Goal: Task Accomplishment & Management: Complete application form

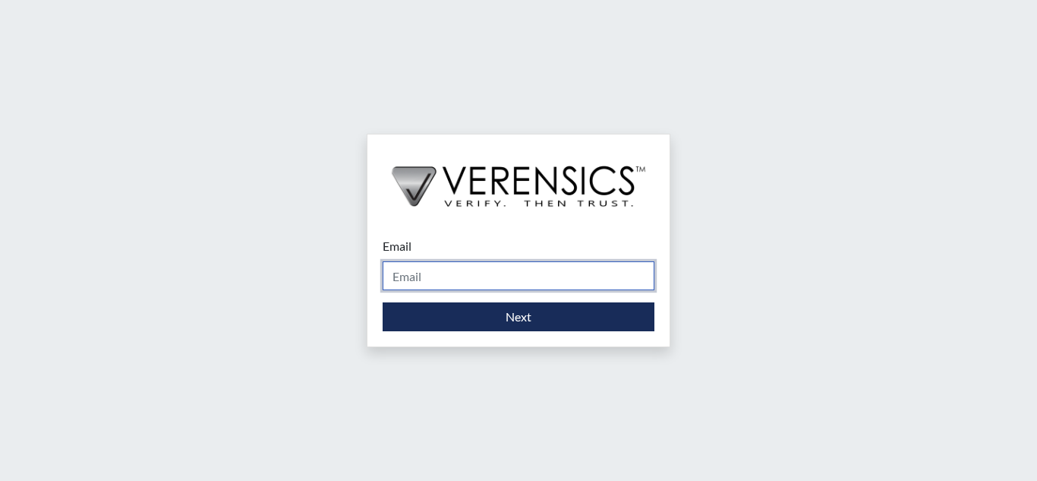
click at [506, 279] on input "Email" at bounding box center [519, 275] width 272 height 29
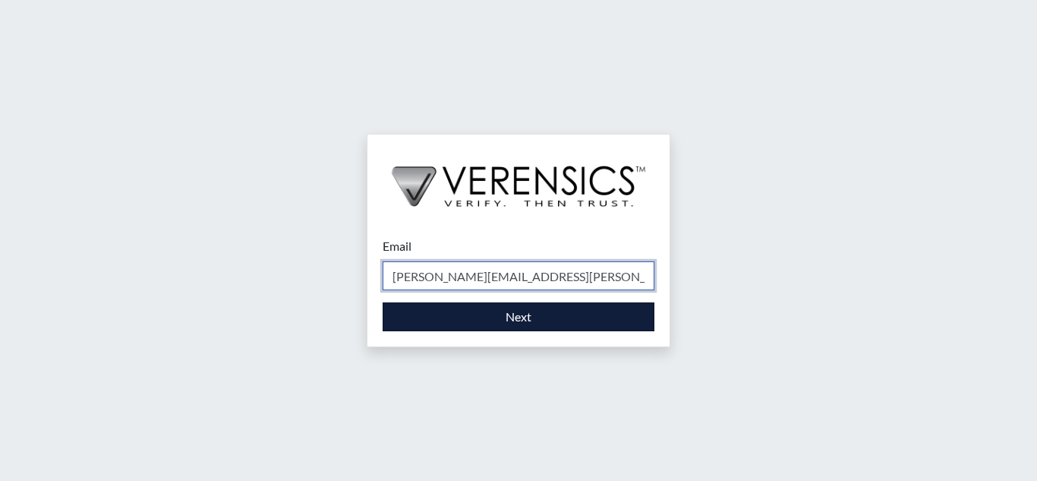
type input "[PERSON_NAME][EMAIL_ADDRESS][PERSON_NAME][DOMAIN_NAME]"
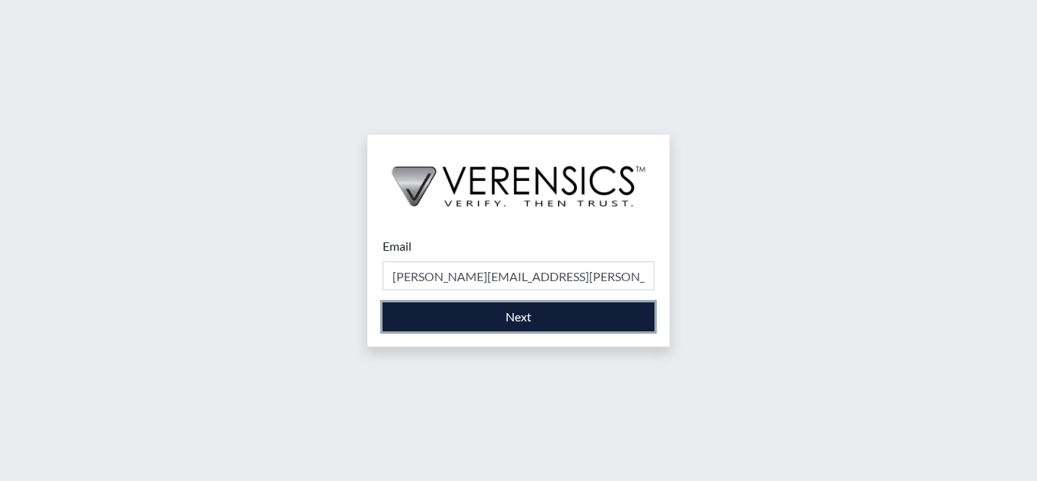
click at [526, 308] on button "Next" at bounding box center [519, 316] width 272 height 29
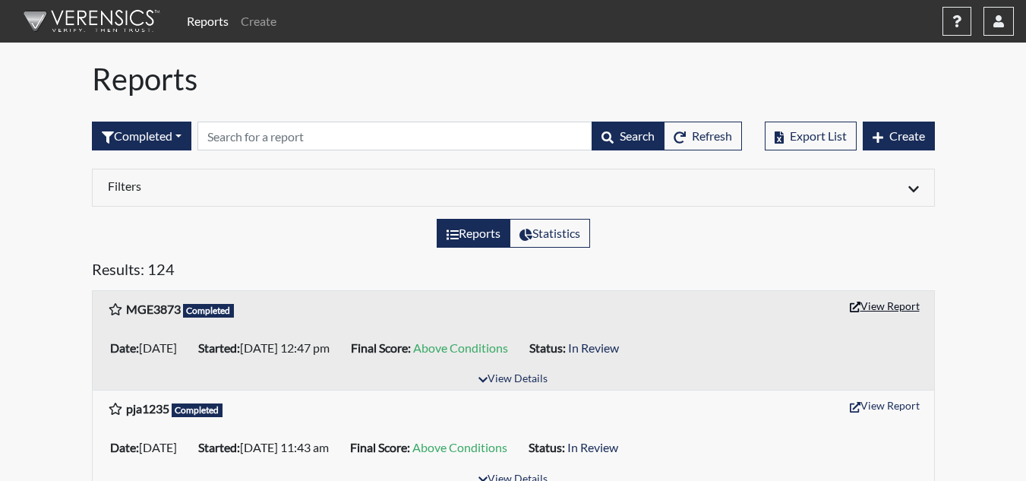
click at [919, 310] on button "View Report" at bounding box center [885, 306] width 84 height 24
click at [667, 105] on div "Completed All Created Sent by email In Progress Declined Completed Search Refre…" at bounding box center [417, 135] width 650 height 65
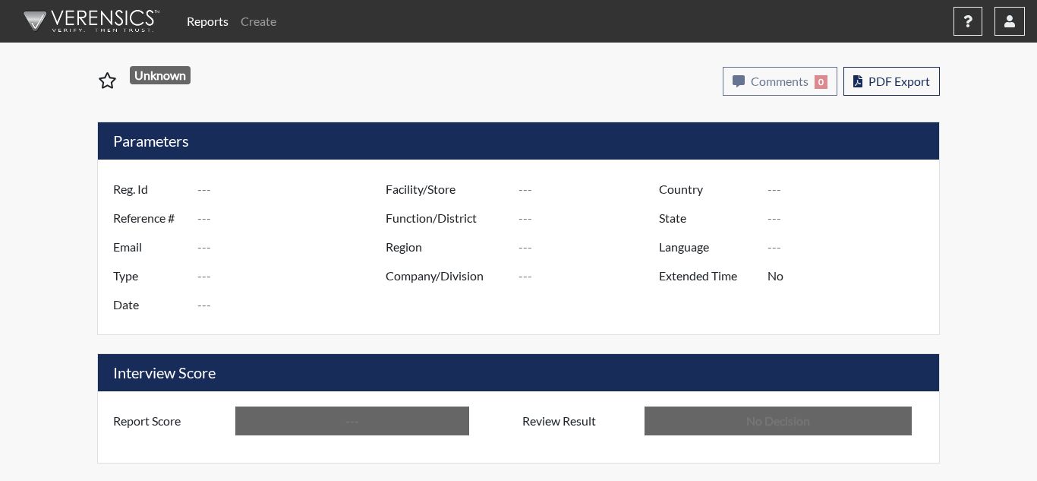
type input "MGE3873"
type input "51641"
type input "---"
type input "Corrections Pre-Employment"
type input "[DATE]"
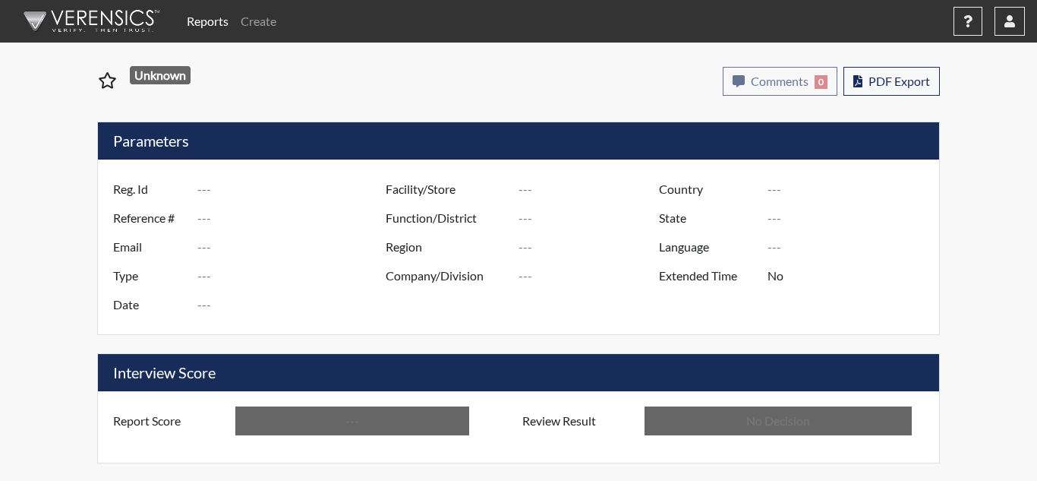
type input "[PERSON_NAME]"
type input "[GEOGRAPHIC_DATA]"
type input "[US_STATE]"
type input "English"
type input "Above Conditions"
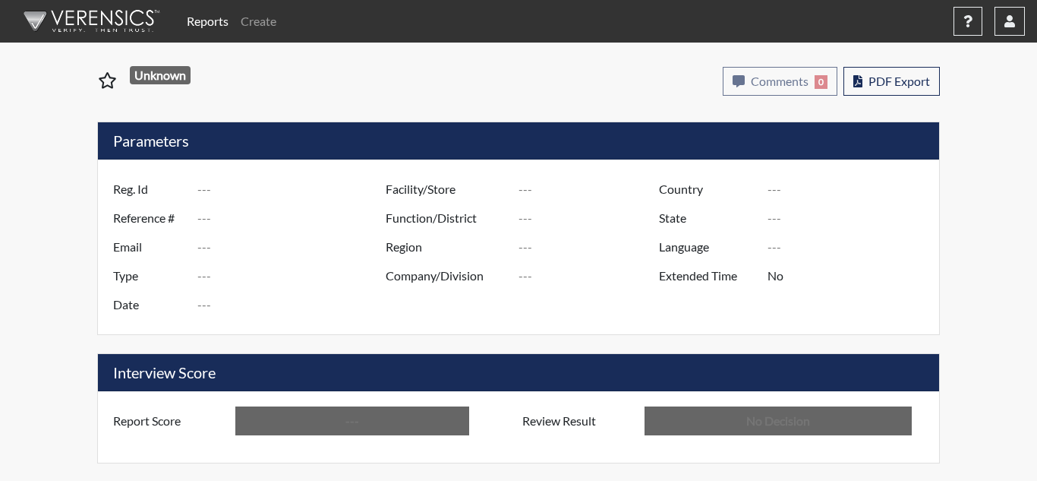
type input "In Review"
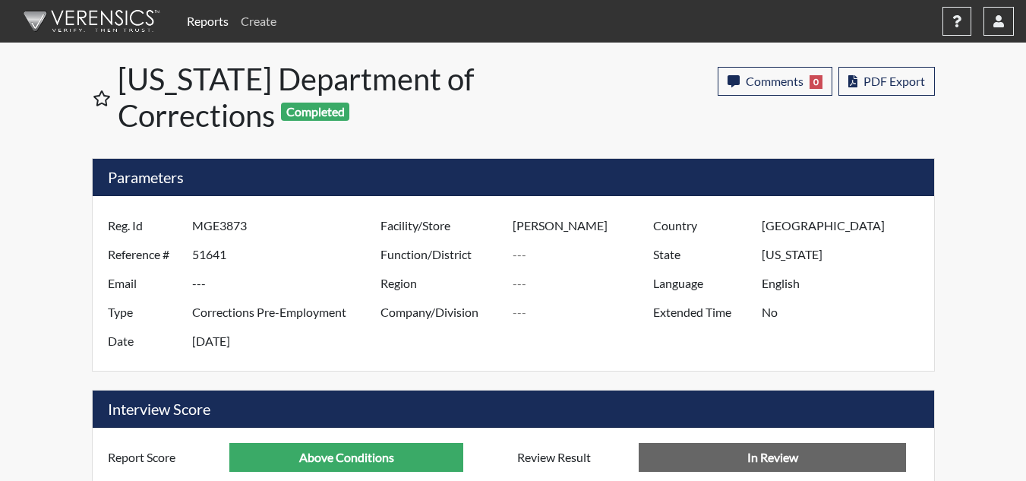
click at [261, 20] on link "Create" at bounding box center [259, 21] width 48 height 30
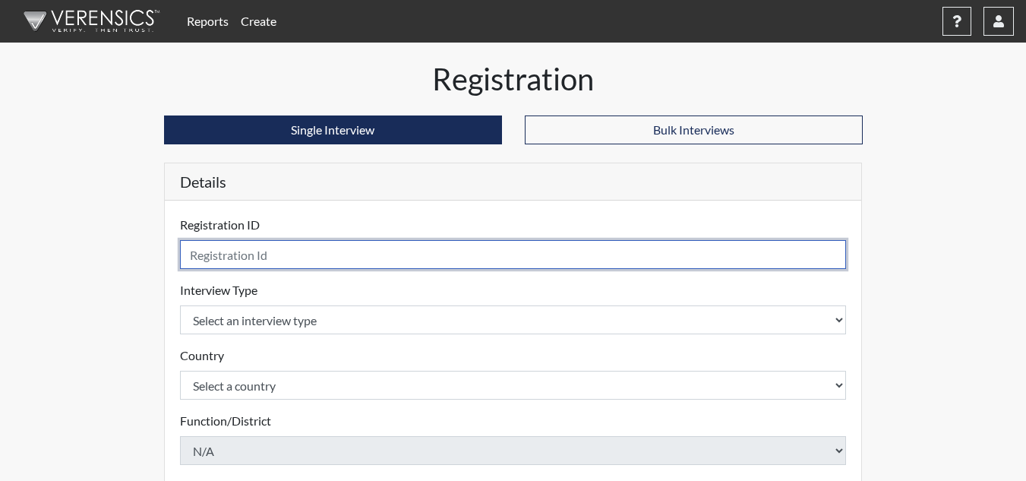
click at [585, 249] on input "text" at bounding box center [513, 254] width 667 height 29
type input "jka4024"
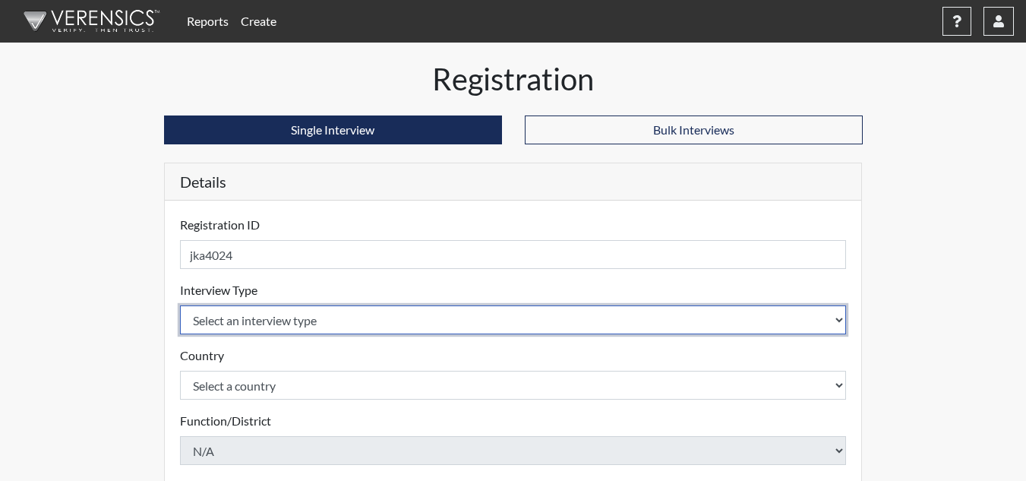
click at [835, 313] on select "Select an interview type Corrections Pre-Employment" at bounding box center [513, 319] width 667 height 29
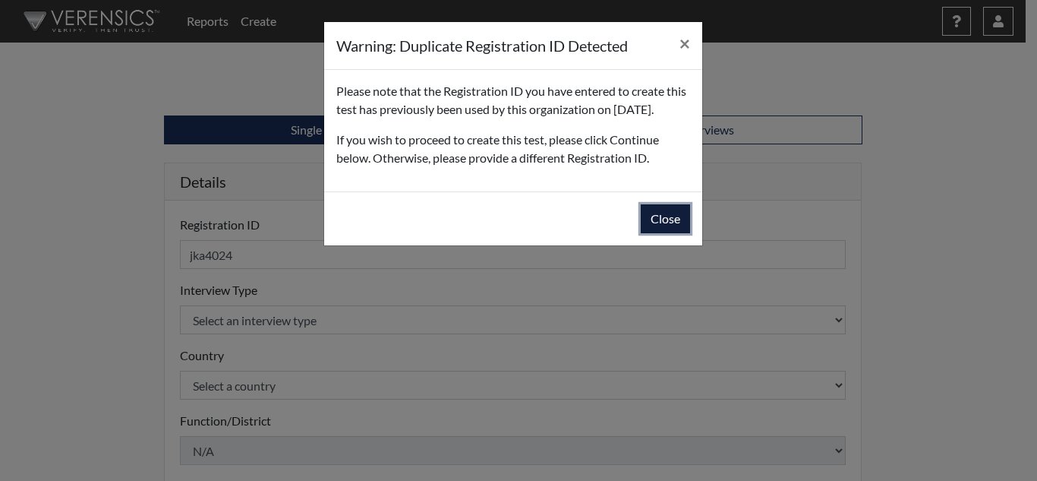
click at [677, 233] on button "Close" at bounding box center [665, 218] width 49 height 29
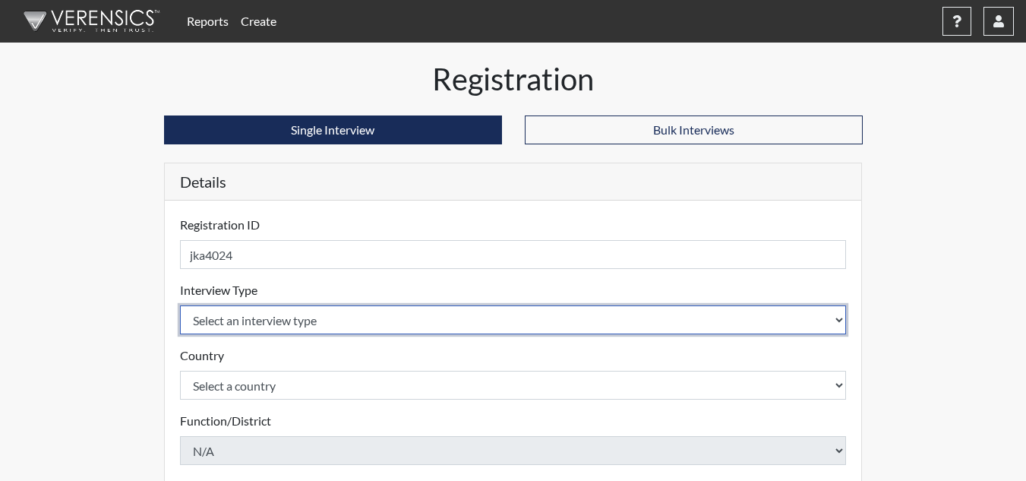
click at [837, 322] on select "Select an interview type Corrections Pre-Employment" at bounding box center [513, 319] width 667 height 29
select select "ff733e93-e1bf-11ea-9c9f-0eff0cf7eb8f"
click at [180, 305] on select "Select an interview type Corrections Pre-Employment" at bounding box center [513, 319] width 667 height 29
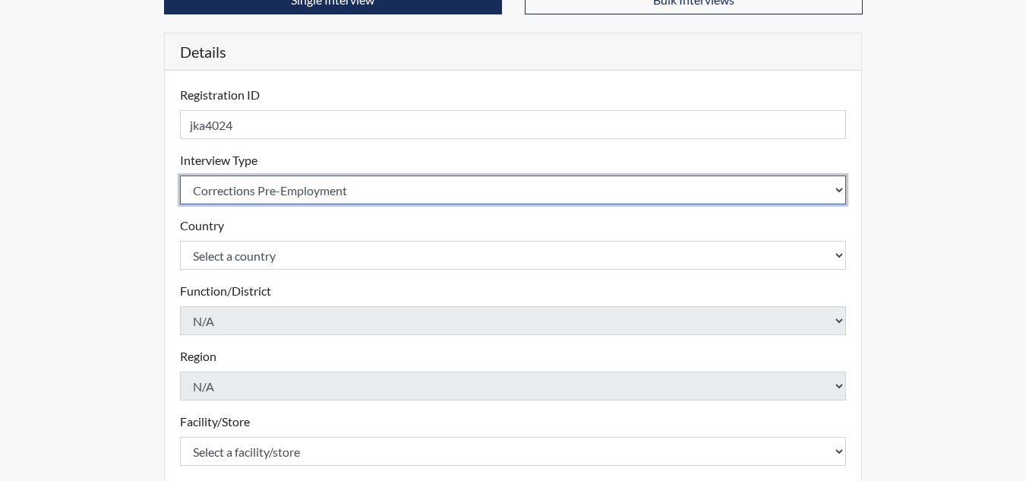
scroll to position [152, 0]
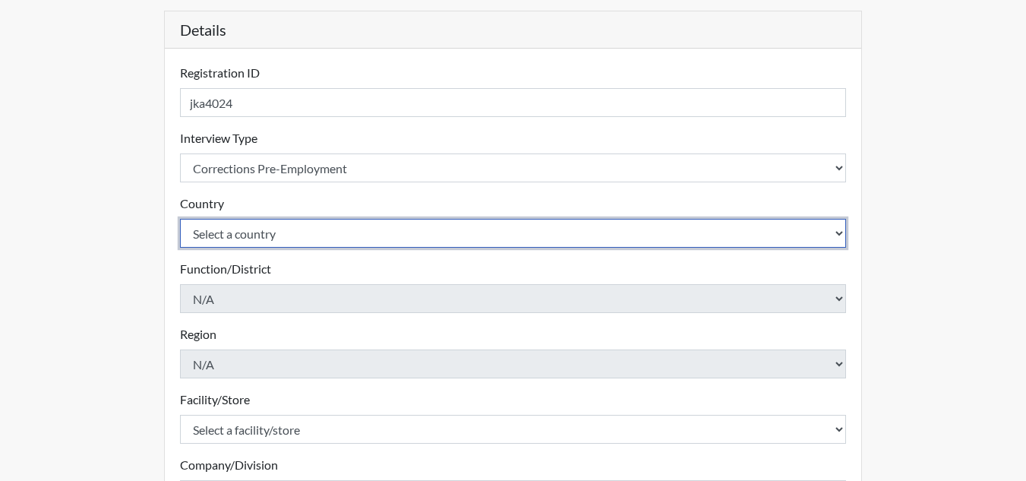
click at [832, 231] on select "Select a country [GEOGRAPHIC_DATA] [GEOGRAPHIC_DATA]" at bounding box center [513, 233] width 667 height 29
select select "united-states-of-[GEOGRAPHIC_DATA]"
click at [180, 219] on select "Select a country [GEOGRAPHIC_DATA] [GEOGRAPHIC_DATA]" at bounding box center [513, 233] width 667 height 29
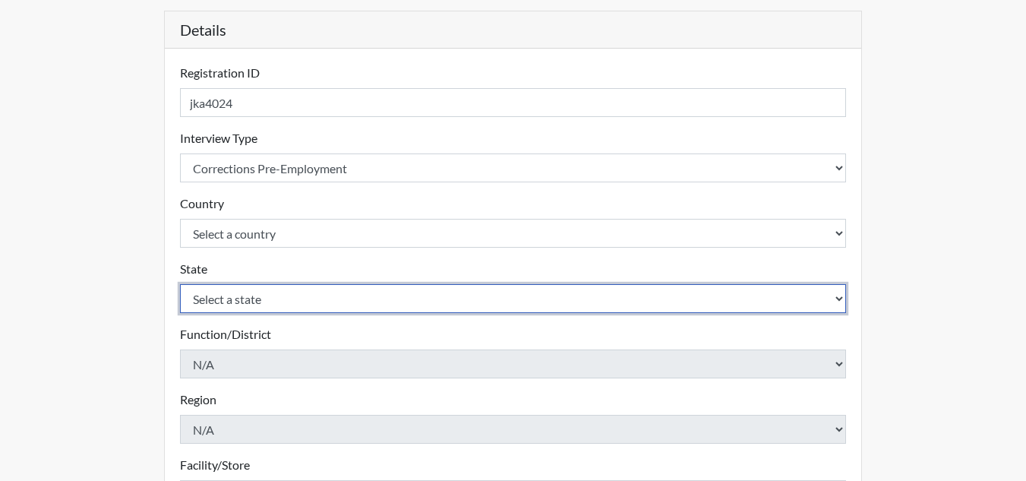
click at [497, 303] on select "Select a state [US_STATE] [US_STATE] [US_STATE] [US_STATE] [US_STATE] [US_STATE…" at bounding box center [513, 298] width 667 height 29
select select "GA"
click at [180, 284] on select "Select a state [US_STATE] [US_STATE] [US_STATE] [US_STATE] [US_STATE] [US_STATE…" at bounding box center [513, 298] width 667 height 29
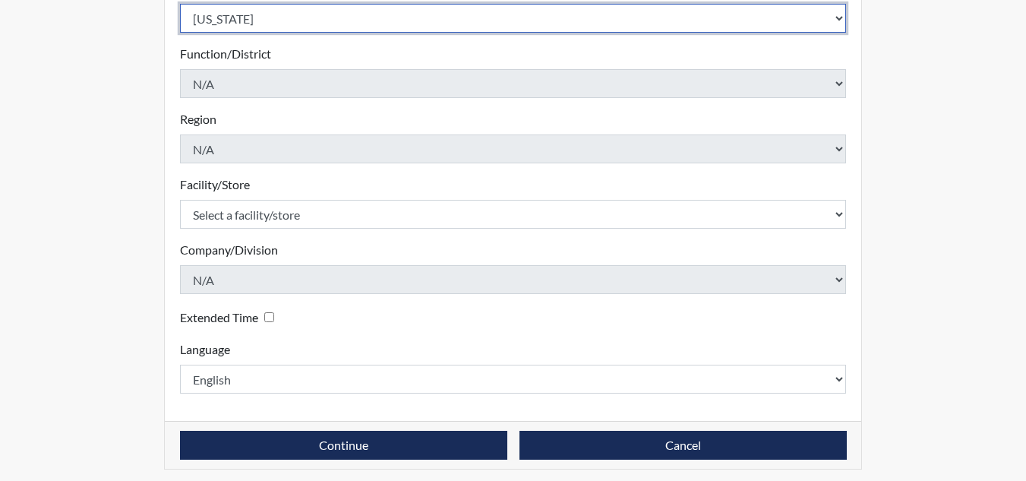
scroll to position [439, 0]
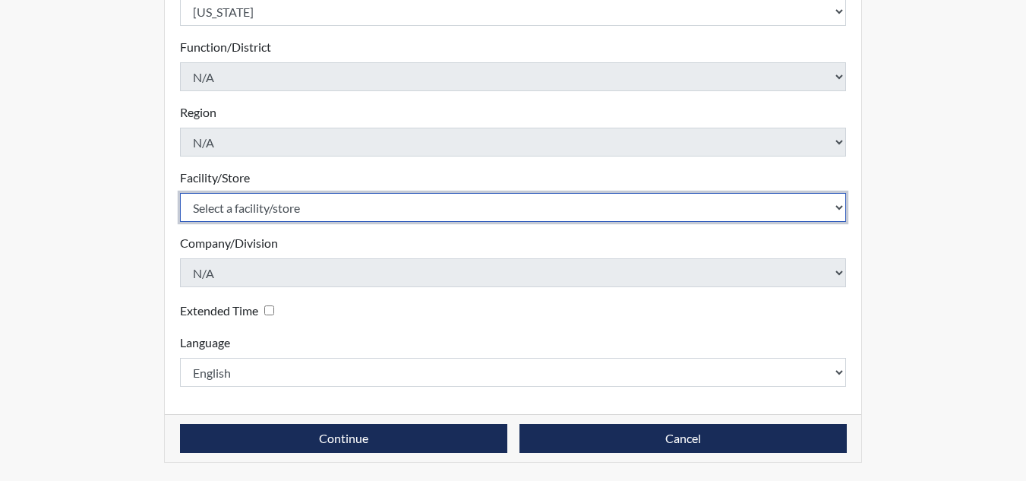
click at [837, 208] on select "Select a facility/store [PERSON_NAME] ITF [PERSON_NAME] PDC [PERSON_NAME]" at bounding box center [513, 207] width 667 height 29
select select "bcc861db-30ac-4530-8f11-93c8e4ad22de"
click at [180, 193] on select "Select a facility/store [PERSON_NAME] ITF [PERSON_NAME] PDC [PERSON_NAME]" at bounding box center [513, 207] width 667 height 29
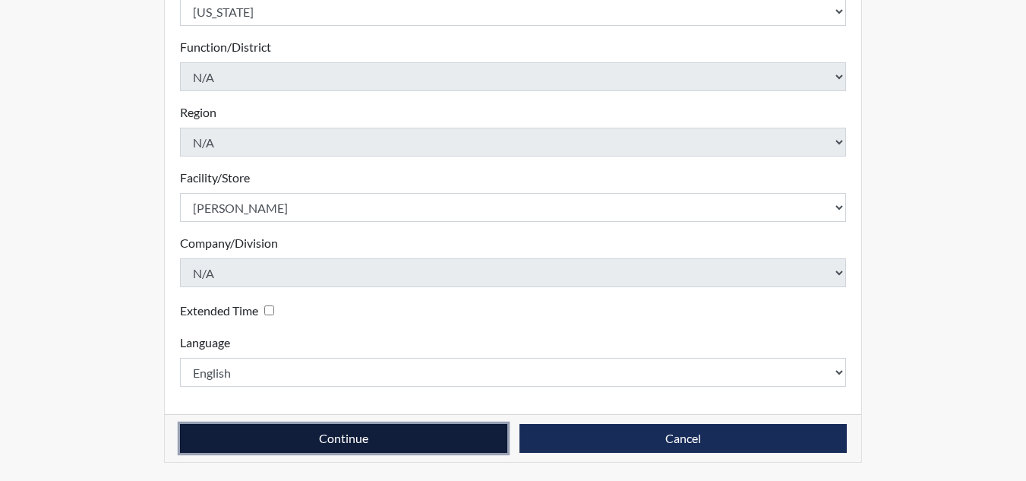
click at [396, 442] on button "Continue" at bounding box center [343, 438] width 327 height 29
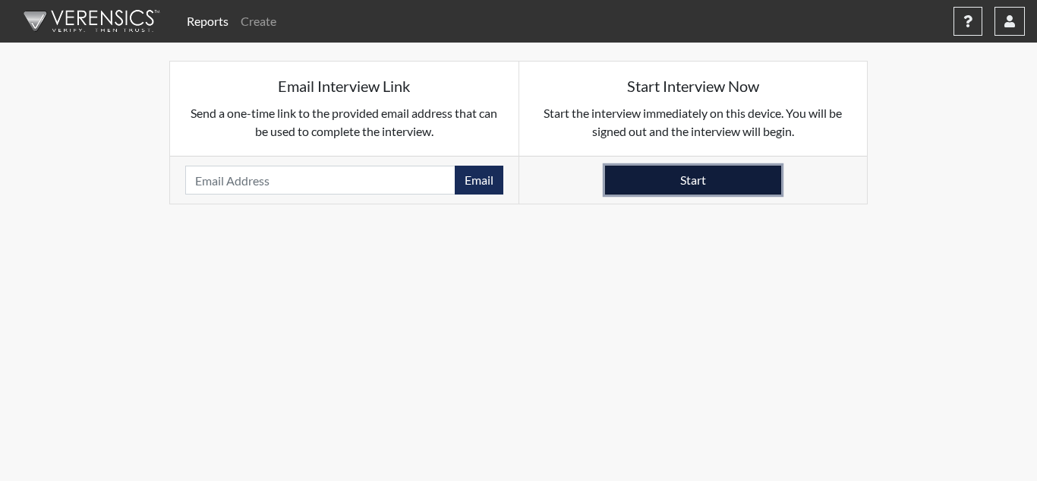
click at [648, 172] on button "Start" at bounding box center [693, 180] width 176 height 29
